Goal: Complete application form

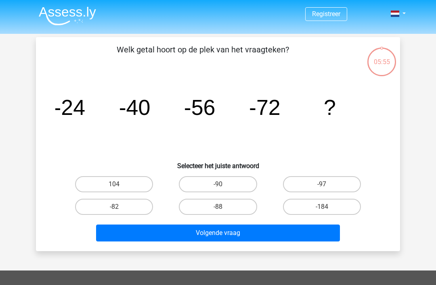
click at [231, 203] on label "-88" at bounding box center [218, 207] width 78 height 16
click at [223, 207] on input "-88" at bounding box center [220, 209] width 5 height 5
radio input "true"
click at [252, 236] on button "Volgende vraag" at bounding box center [218, 233] width 244 height 17
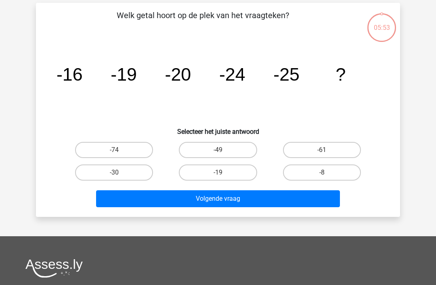
scroll to position [37, 0]
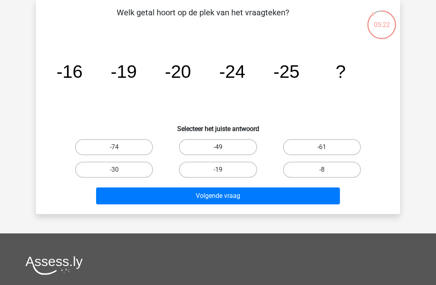
click at [127, 166] on label "-30" at bounding box center [114, 170] width 78 height 16
click at [119, 170] on input "-30" at bounding box center [116, 172] width 5 height 5
radio input "true"
click at [219, 197] on button "Volgende vraag" at bounding box center [218, 196] width 244 height 17
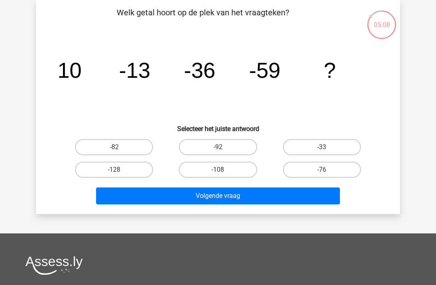
click at [221, 145] on label "-92" at bounding box center [218, 147] width 78 height 16
click at [221, 147] on input "-92" at bounding box center [220, 149] width 5 height 5
radio input "true"
click at [219, 192] on button "Volgende vraag" at bounding box center [218, 196] width 244 height 17
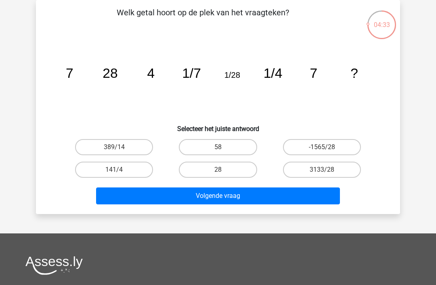
click at [234, 166] on label "28" at bounding box center [218, 170] width 78 height 16
click at [223, 170] on input "28" at bounding box center [220, 172] width 5 height 5
radio input "true"
click at [282, 193] on button "Volgende vraag" at bounding box center [218, 196] width 244 height 17
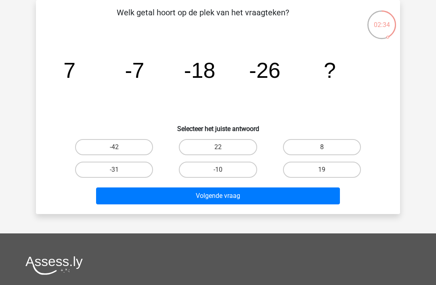
click at [123, 167] on label "-31" at bounding box center [114, 170] width 78 height 16
click at [119, 170] on input "-31" at bounding box center [116, 172] width 5 height 5
radio input "true"
click at [232, 195] on button "Volgende vraag" at bounding box center [218, 196] width 244 height 17
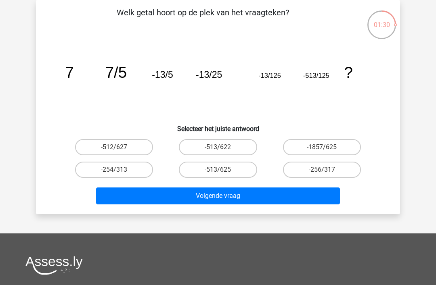
click at [222, 168] on label "-513/625" at bounding box center [218, 170] width 78 height 16
click at [222, 170] on input "-513/625" at bounding box center [220, 172] width 5 height 5
radio input "true"
click at [219, 192] on button "Volgende vraag" at bounding box center [218, 196] width 244 height 17
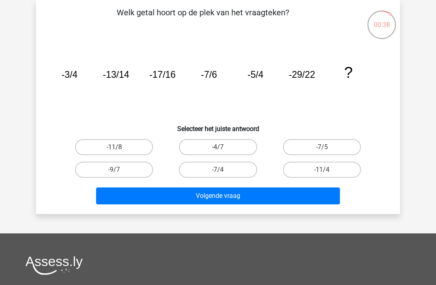
click at [129, 144] on label "-11/8" at bounding box center [114, 147] width 78 height 16
click at [119, 147] on input "-11/8" at bounding box center [116, 149] width 5 height 5
radio input "true"
click at [222, 191] on button "Volgende vraag" at bounding box center [218, 196] width 244 height 17
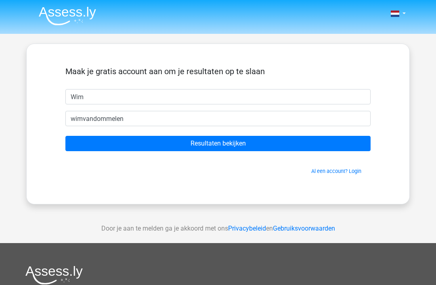
scroll to position [37, 0]
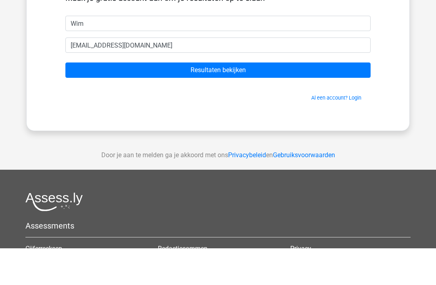
type input "wimvandommelen@hotmail.com"
click at [321, 107] on input "Resultaten bekijken" at bounding box center [217, 106] width 305 height 15
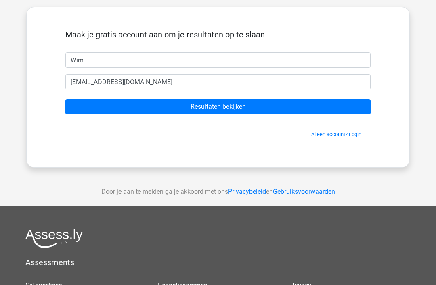
click at [307, 104] on input "Resultaten bekijken" at bounding box center [217, 106] width 305 height 15
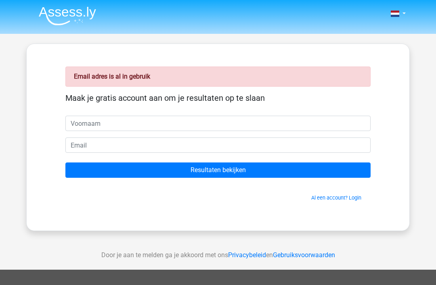
click at [335, 199] on link "Al een account? Login" at bounding box center [336, 198] width 50 height 6
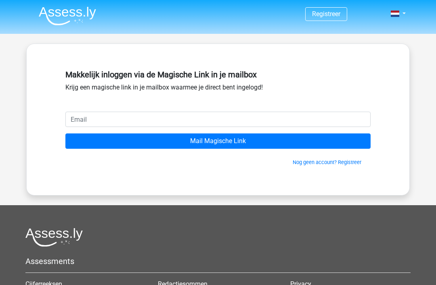
click at [282, 120] on input "email" at bounding box center [217, 119] width 305 height 15
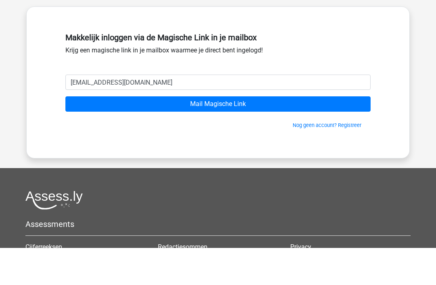
type input "wimvandommelen@hotmail.com"
click at [285, 133] on input "Mail Magische Link" at bounding box center [217, 140] width 305 height 15
